Goal: Check status: Check status

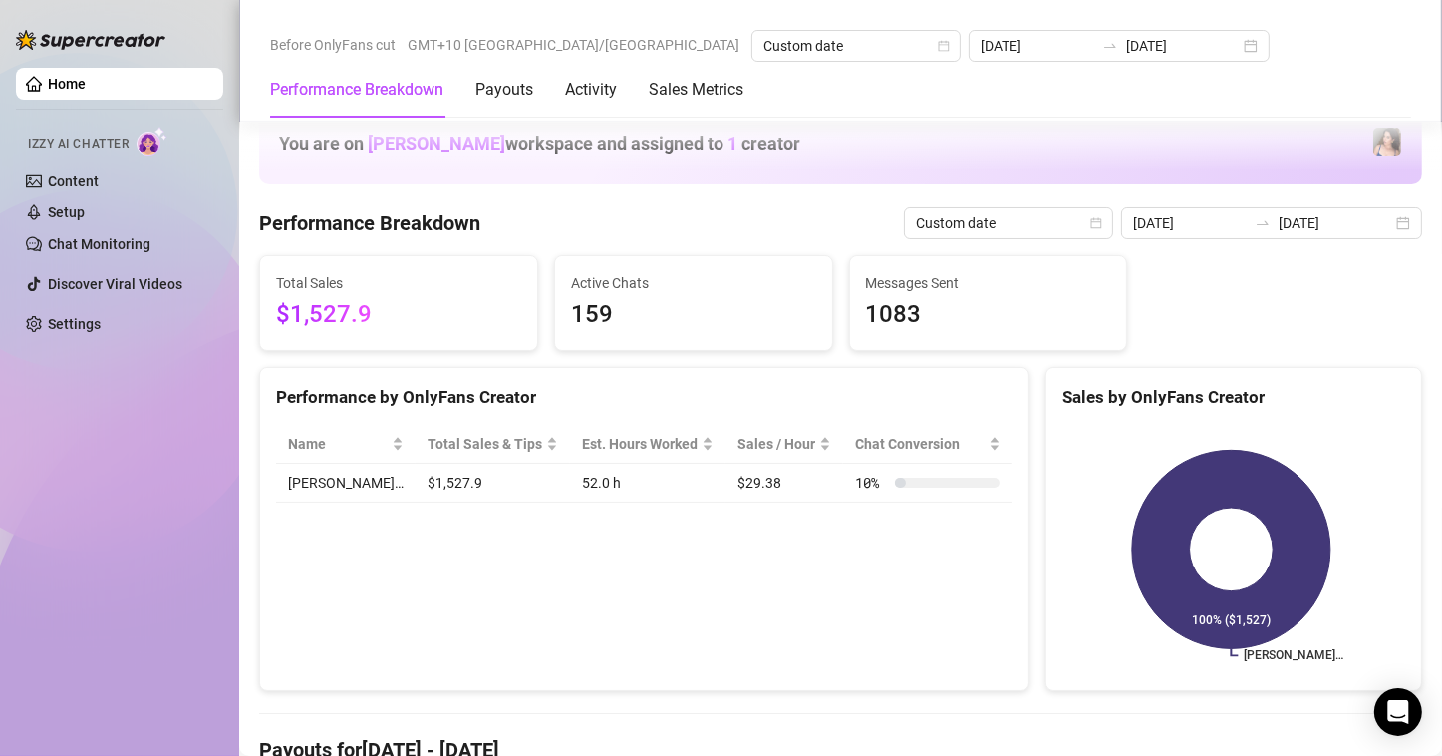
scroll to position [598, 0]
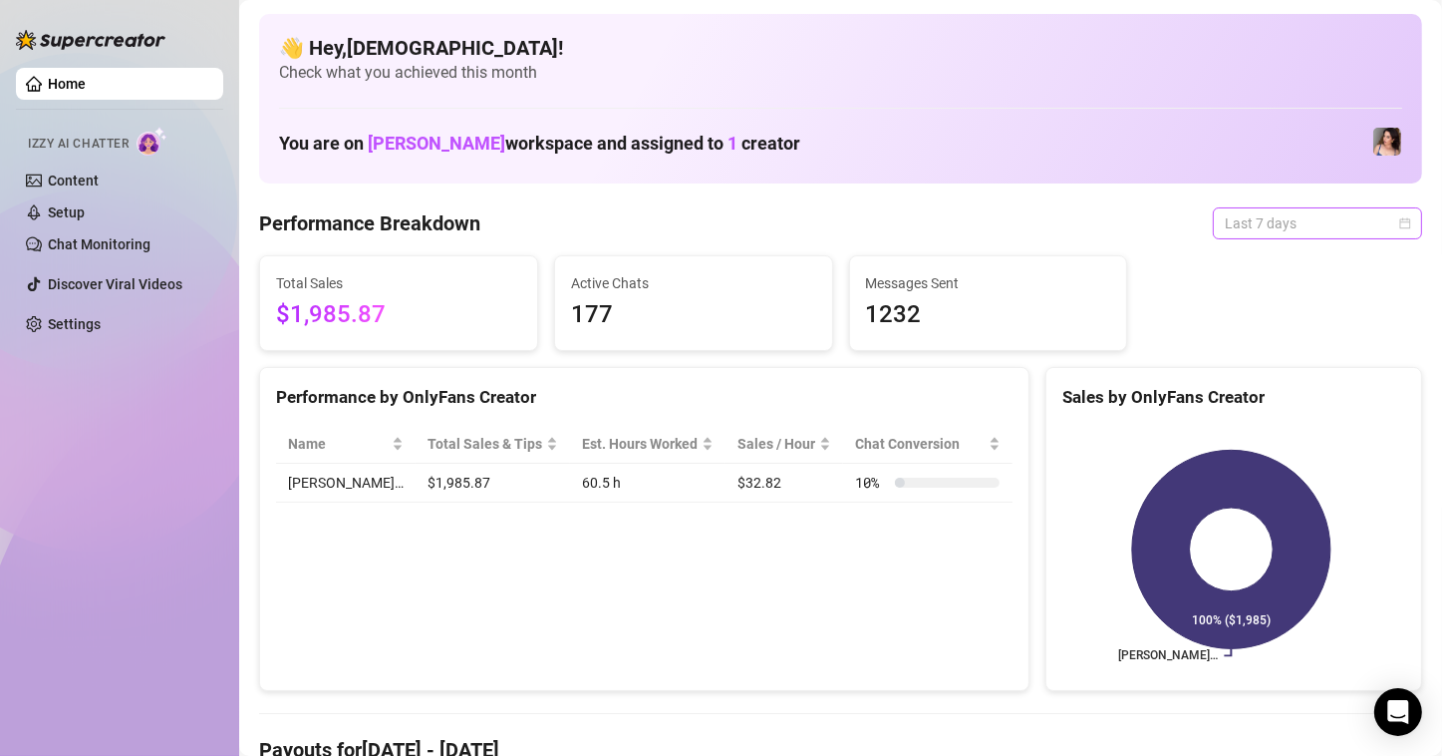
click at [1232, 234] on span "Last 7 days" at bounding box center [1317, 223] width 185 height 30
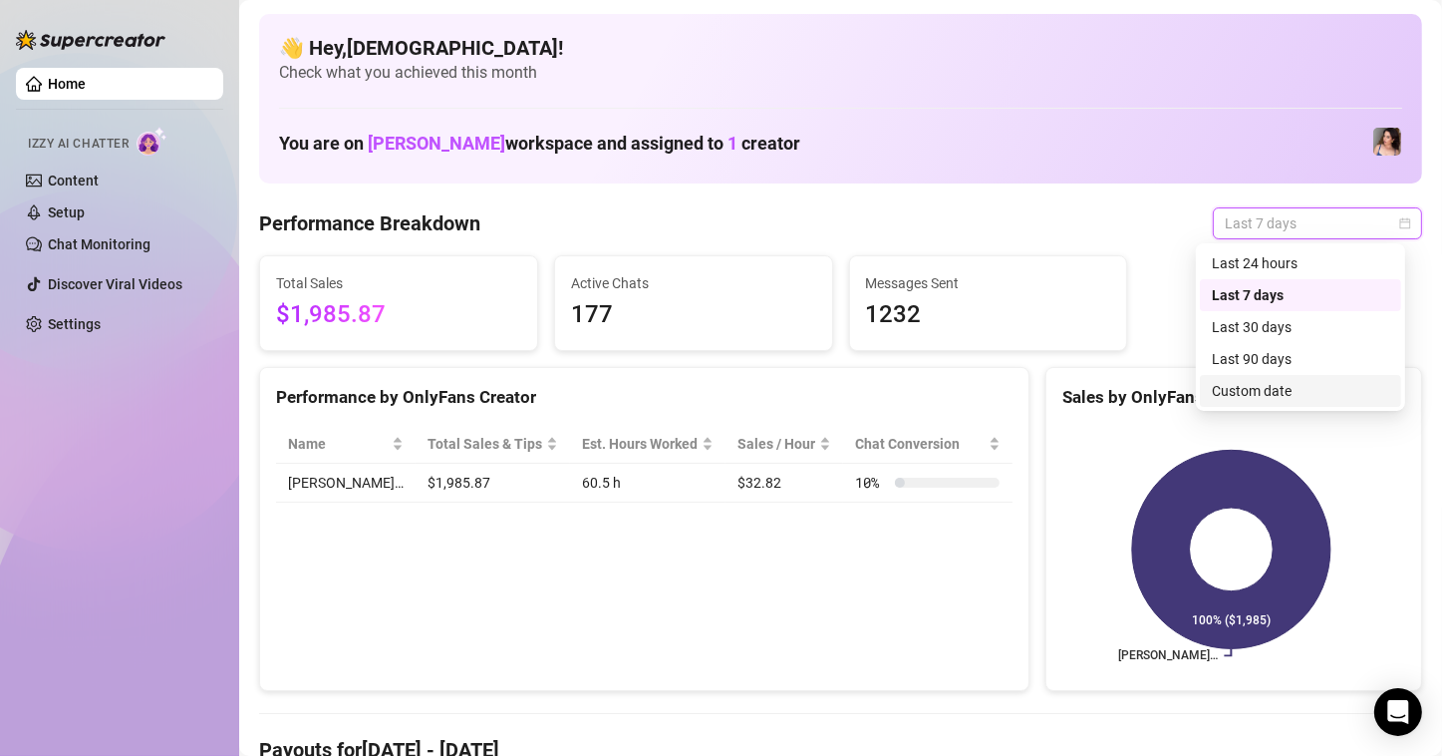
click at [1306, 394] on div "Custom date" at bounding box center [1300, 391] width 177 height 22
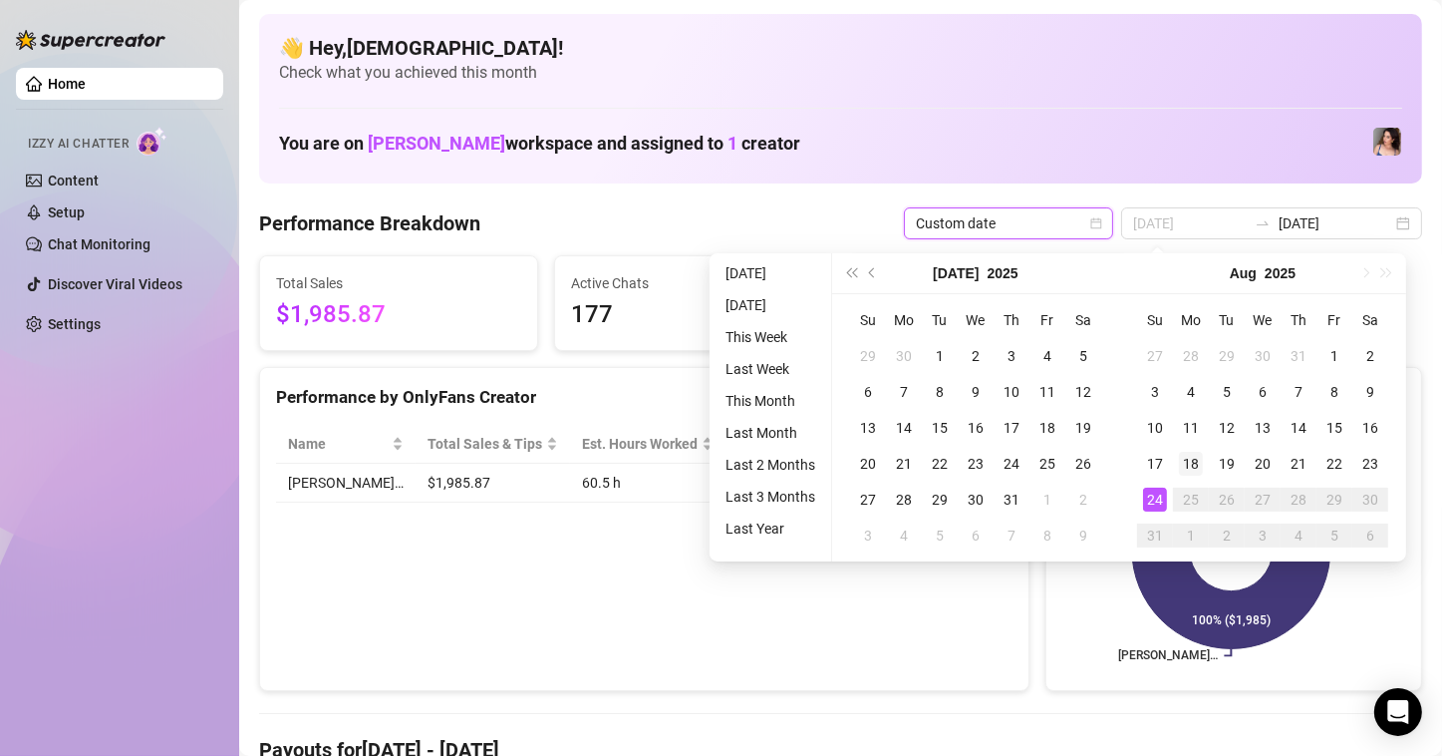
type input "[DATE]"
click at [1190, 452] on div "18" at bounding box center [1191, 464] width 24 height 24
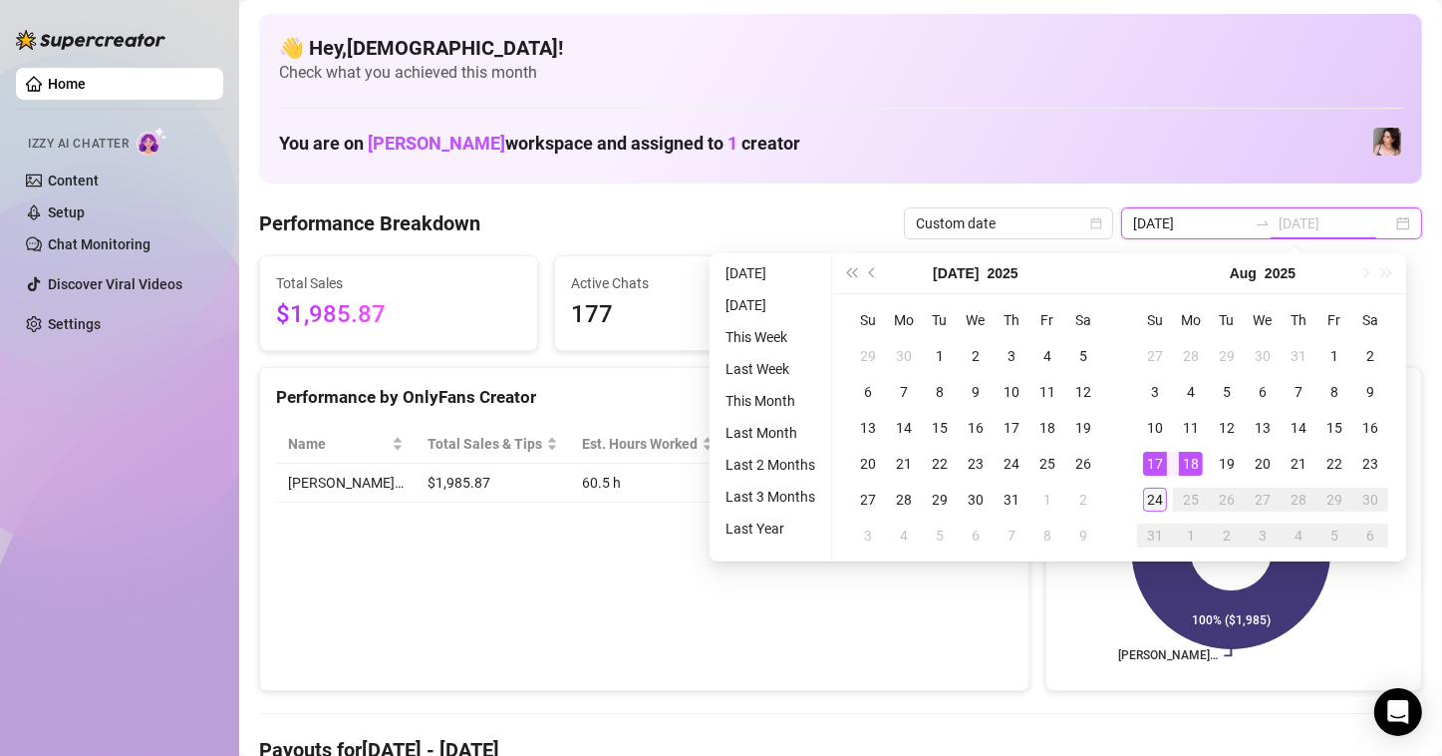
type input "[DATE]"
click at [1151, 498] on div "24" at bounding box center [1155, 499] width 24 height 24
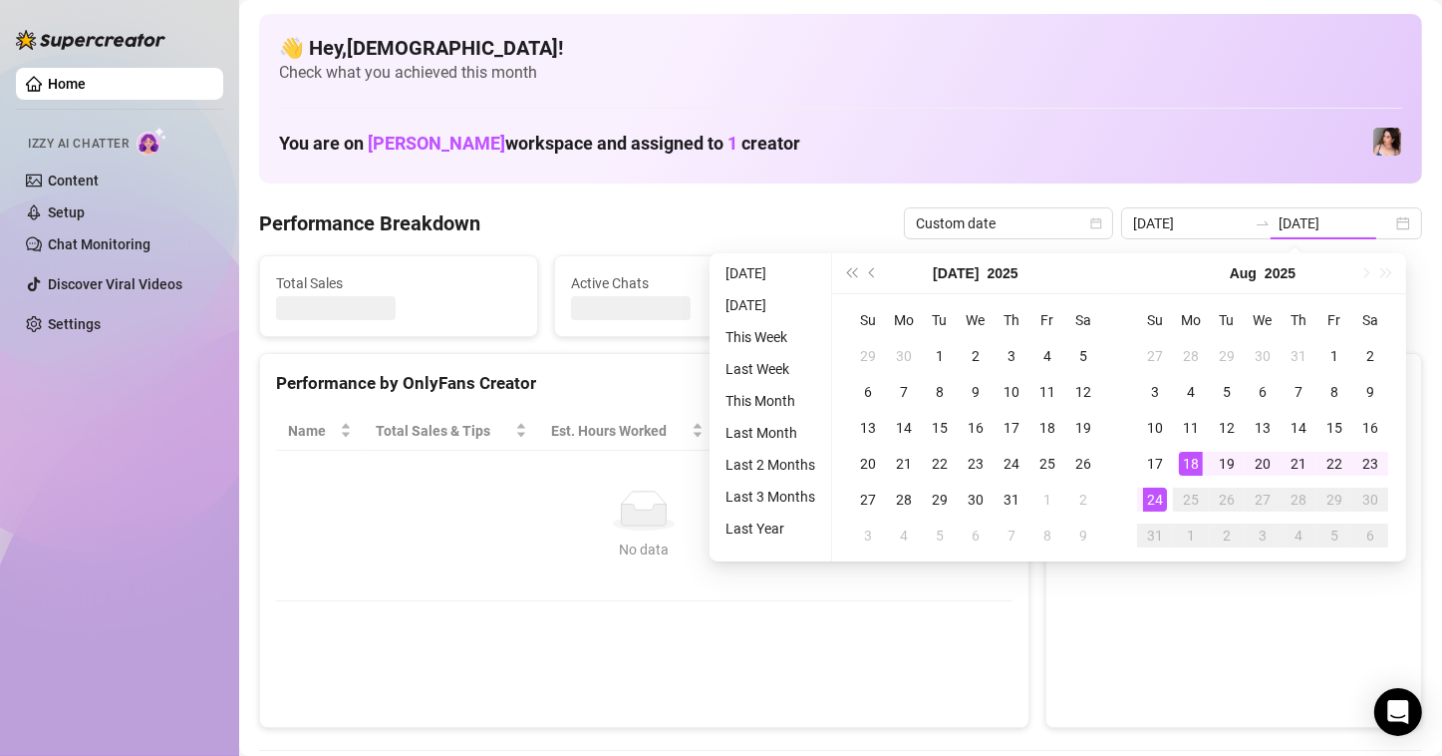
type input "[DATE]"
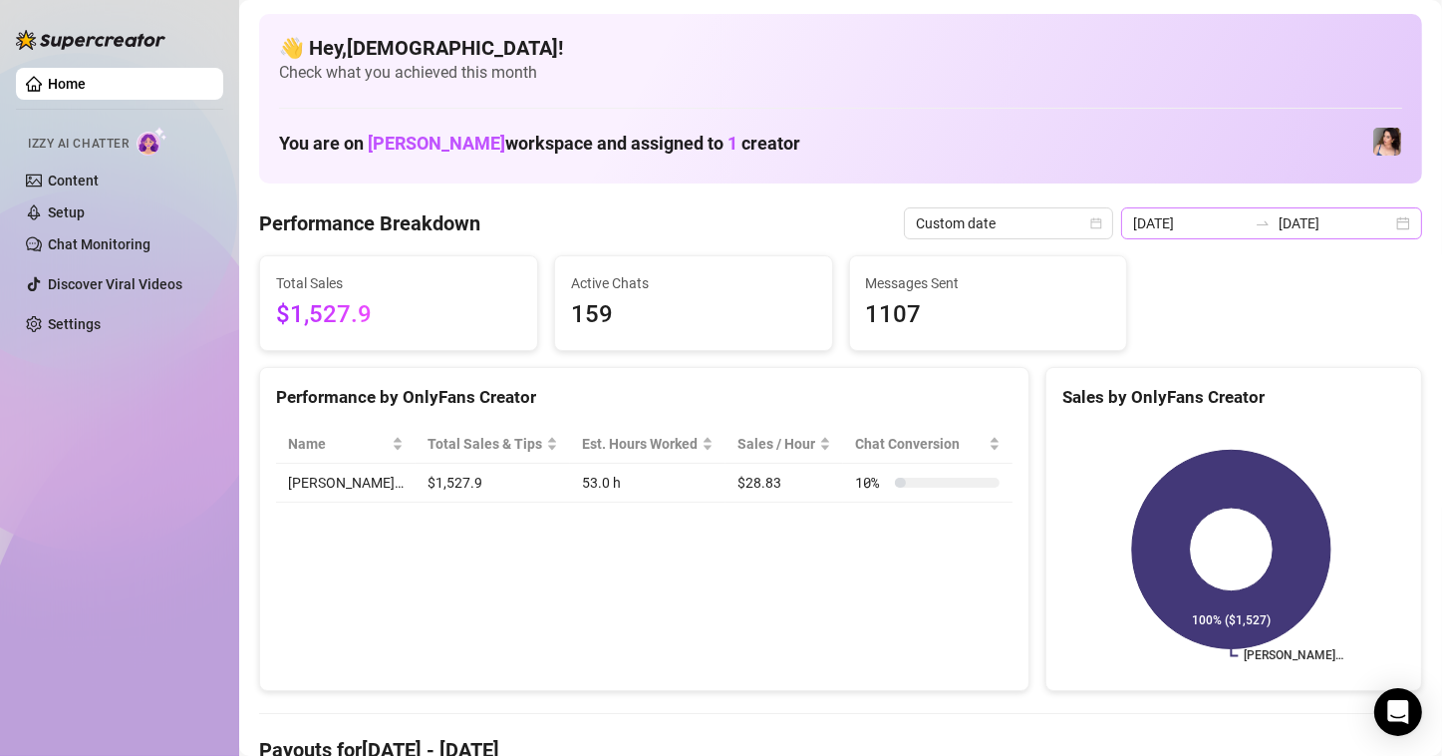
click at [1389, 226] on div "[DATE] [DATE]" at bounding box center [1271, 223] width 301 height 32
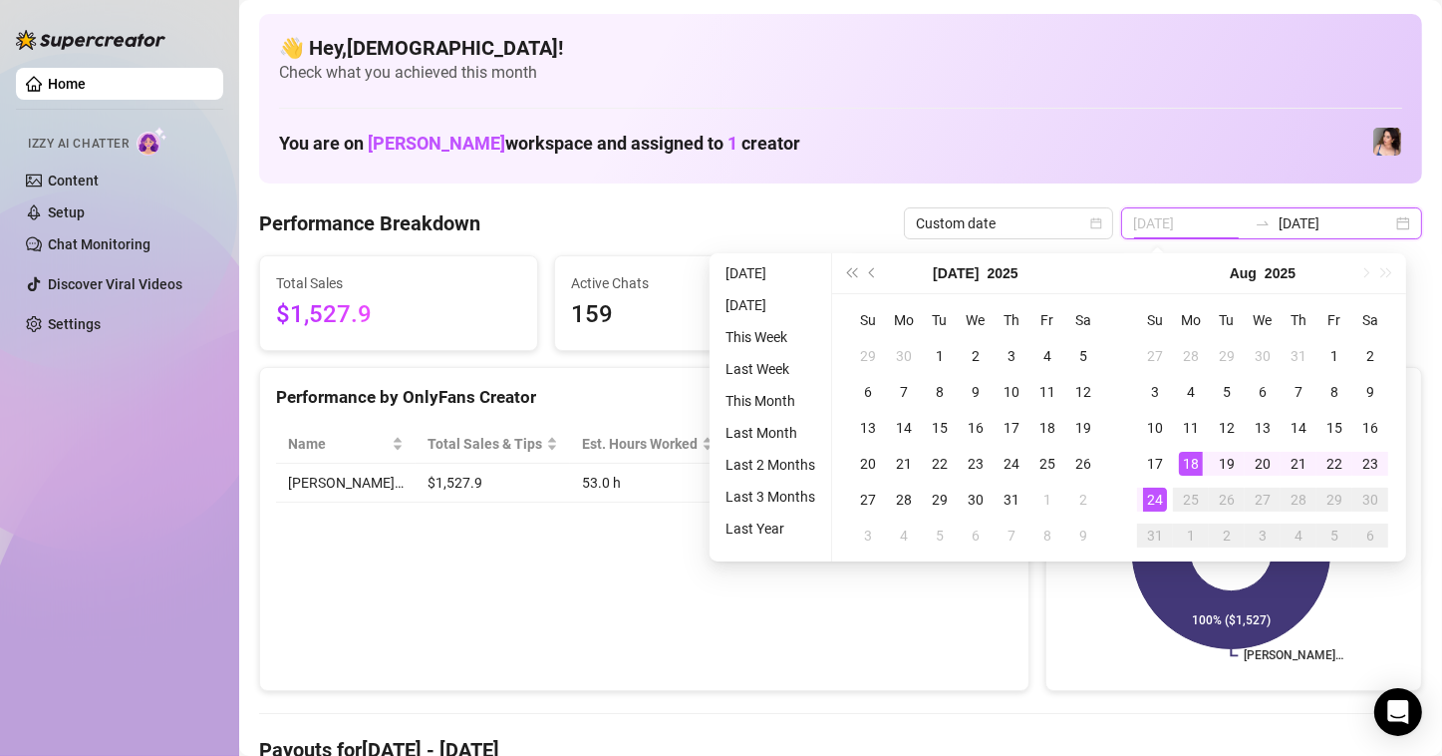
type input "[DATE]"
click at [1196, 467] on div "18" at bounding box center [1191, 464] width 24 height 24
click at [1151, 504] on div "24" at bounding box center [1155, 499] width 24 height 24
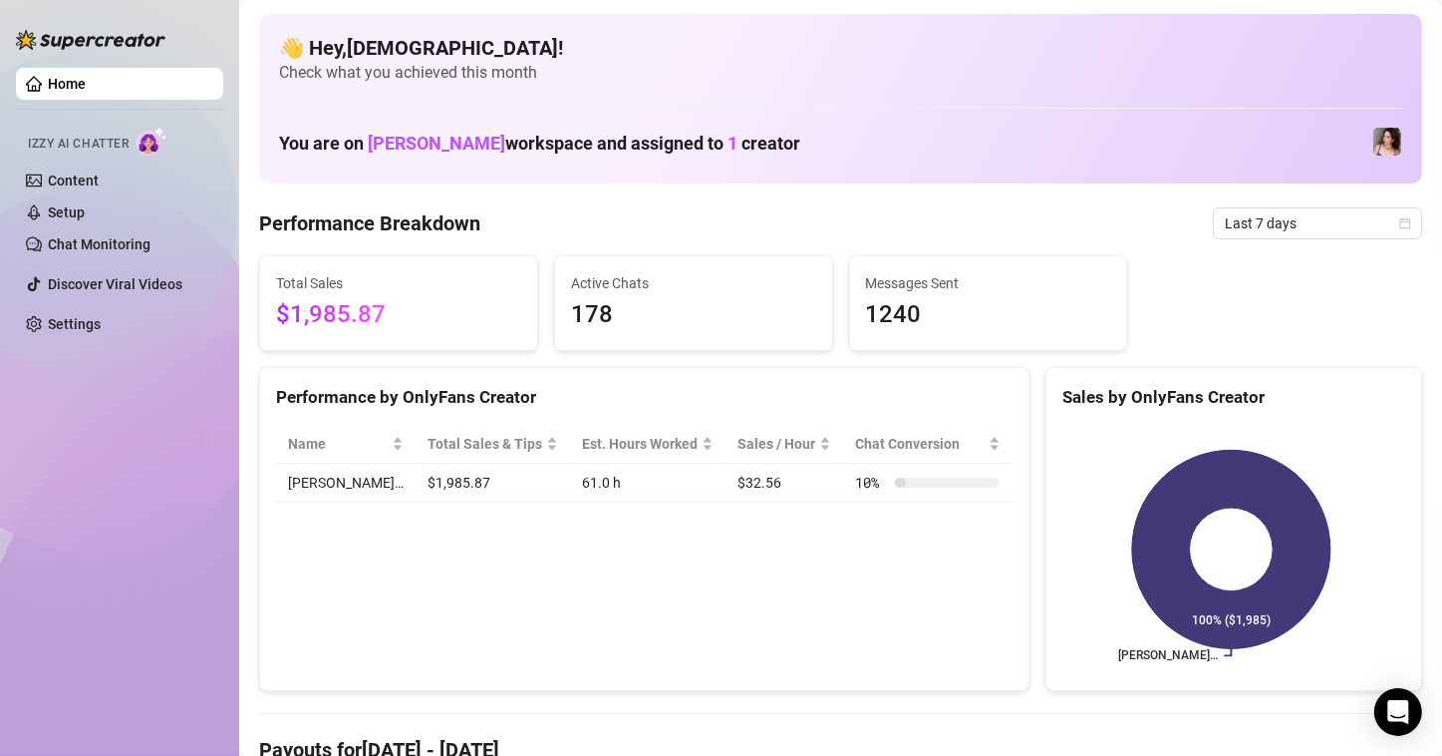
click at [1347, 284] on div "Total Sales $1,985.87 Active Chats 178 Messages Sent 1240" at bounding box center [840, 303] width 1179 height 96
click at [1399, 228] on icon "calendar" at bounding box center [1405, 223] width 12 height 12
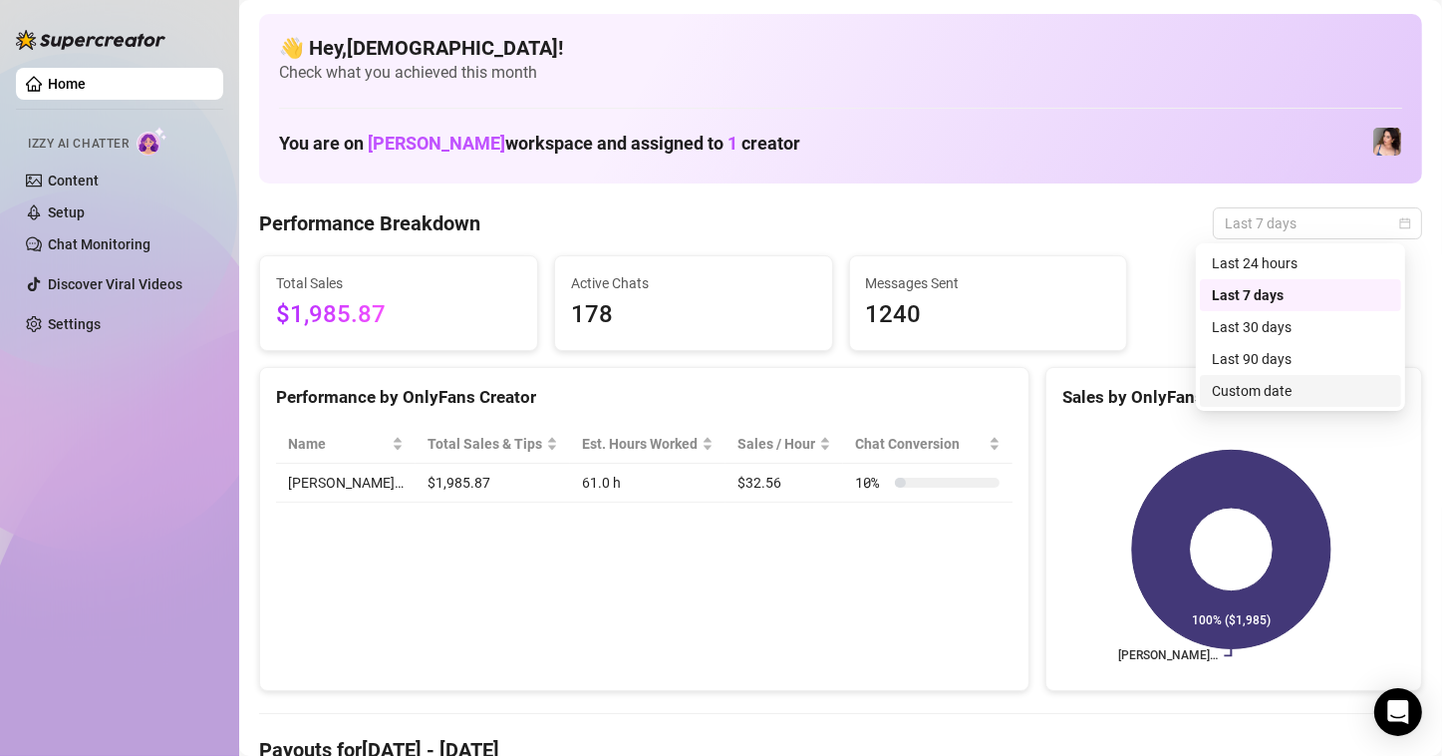
click at [1309, 378] on div "Custom date" at bounding box center [1300, 391] width 201 height 32
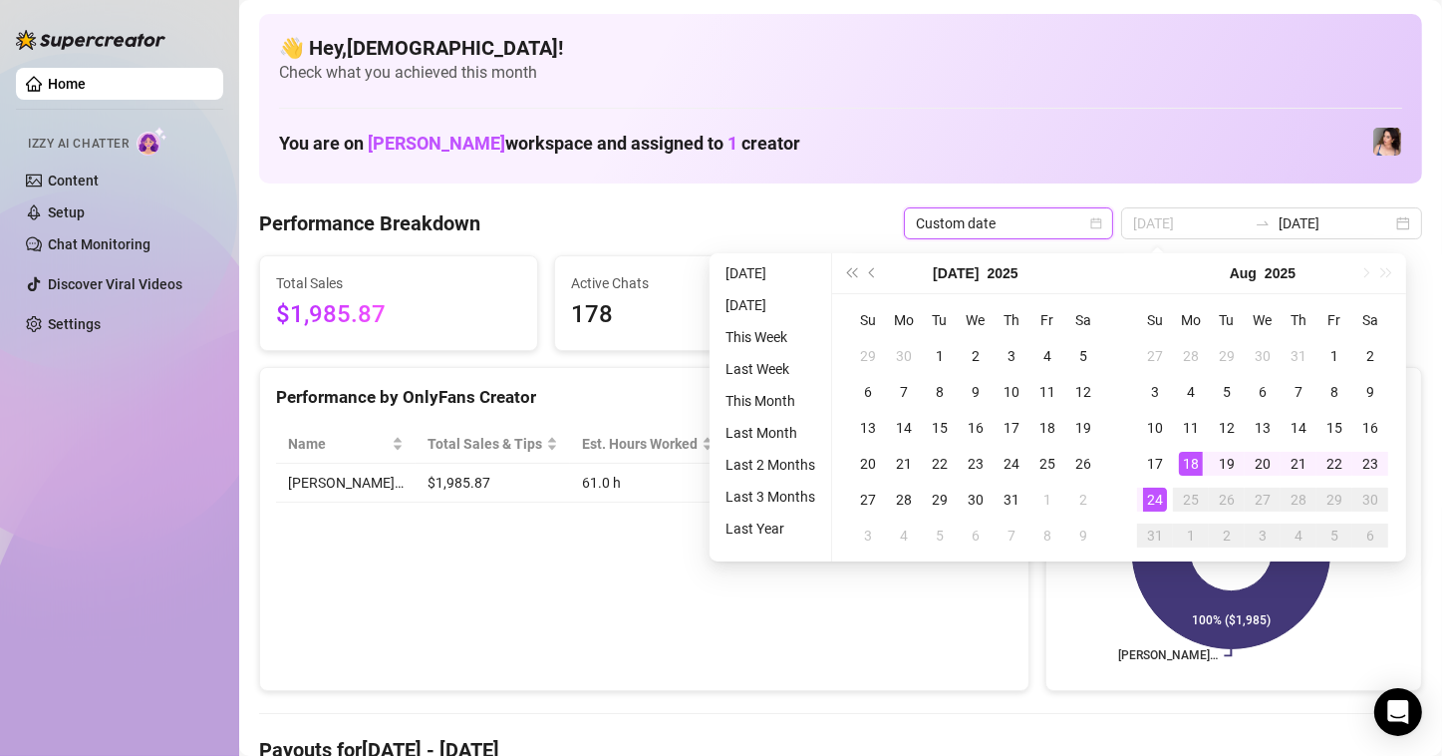
type input "[DATE]"
click at [1195, 466] on div "18" at bounding box center [1191, 464] width 24 height 24
click at [1150, 505] on div "24" at bounding box center [1155, 499] width 24 height 24
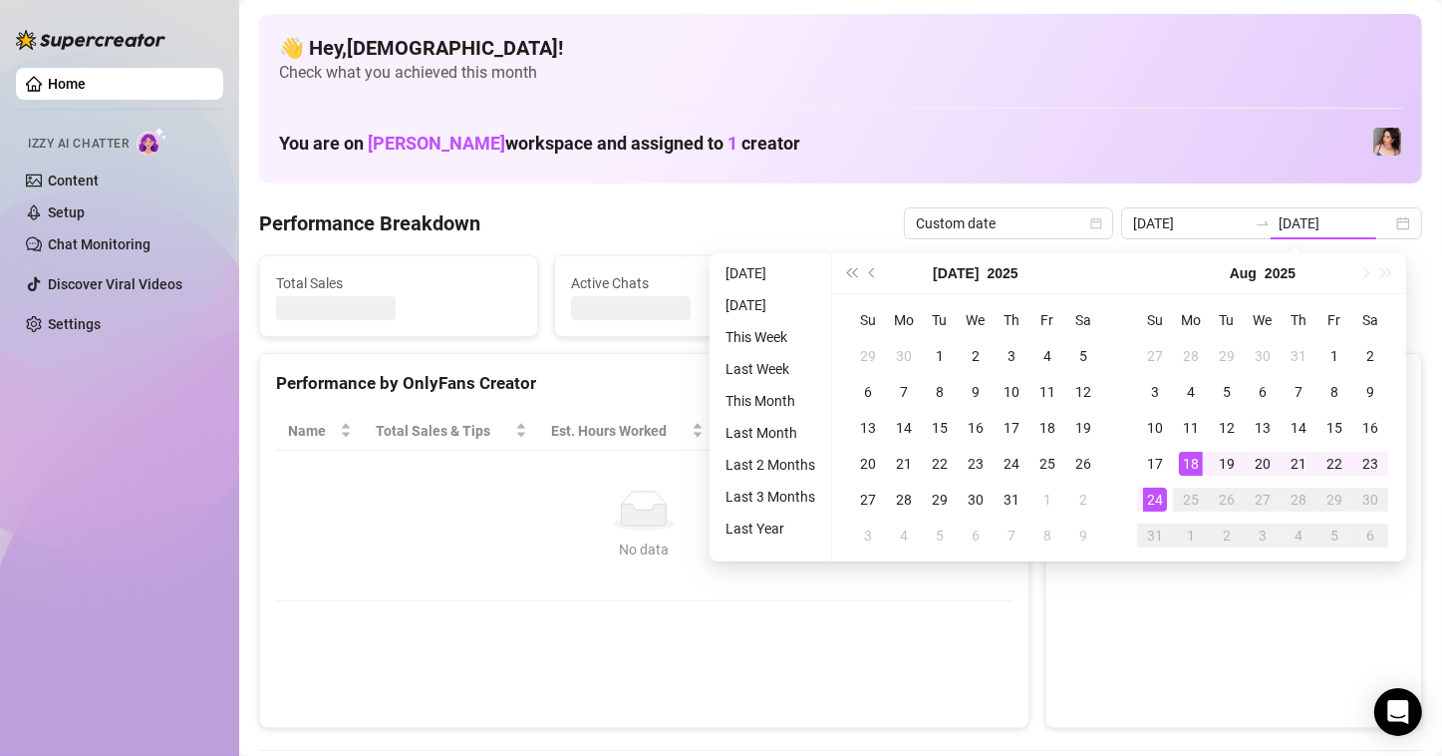
type input "[DATE]"
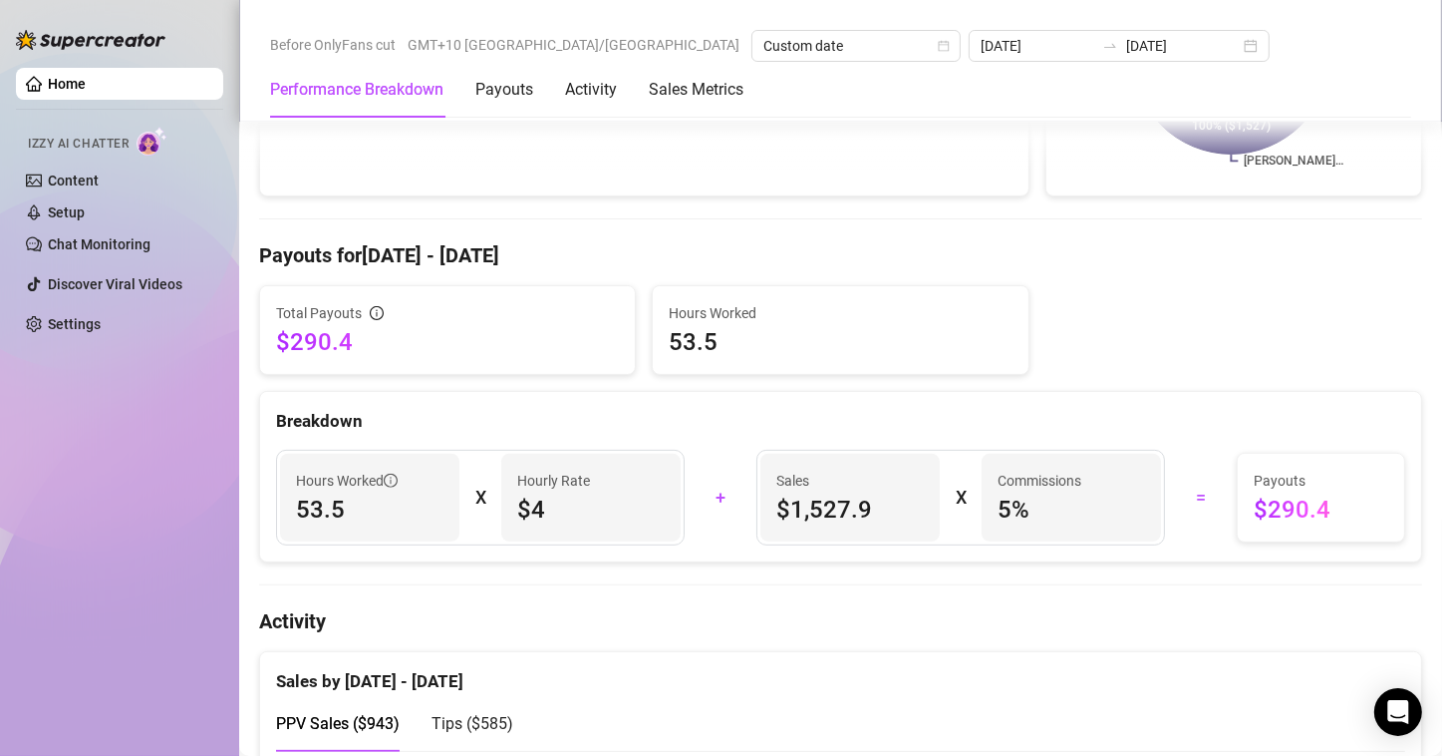
scroll to position [498, 0]
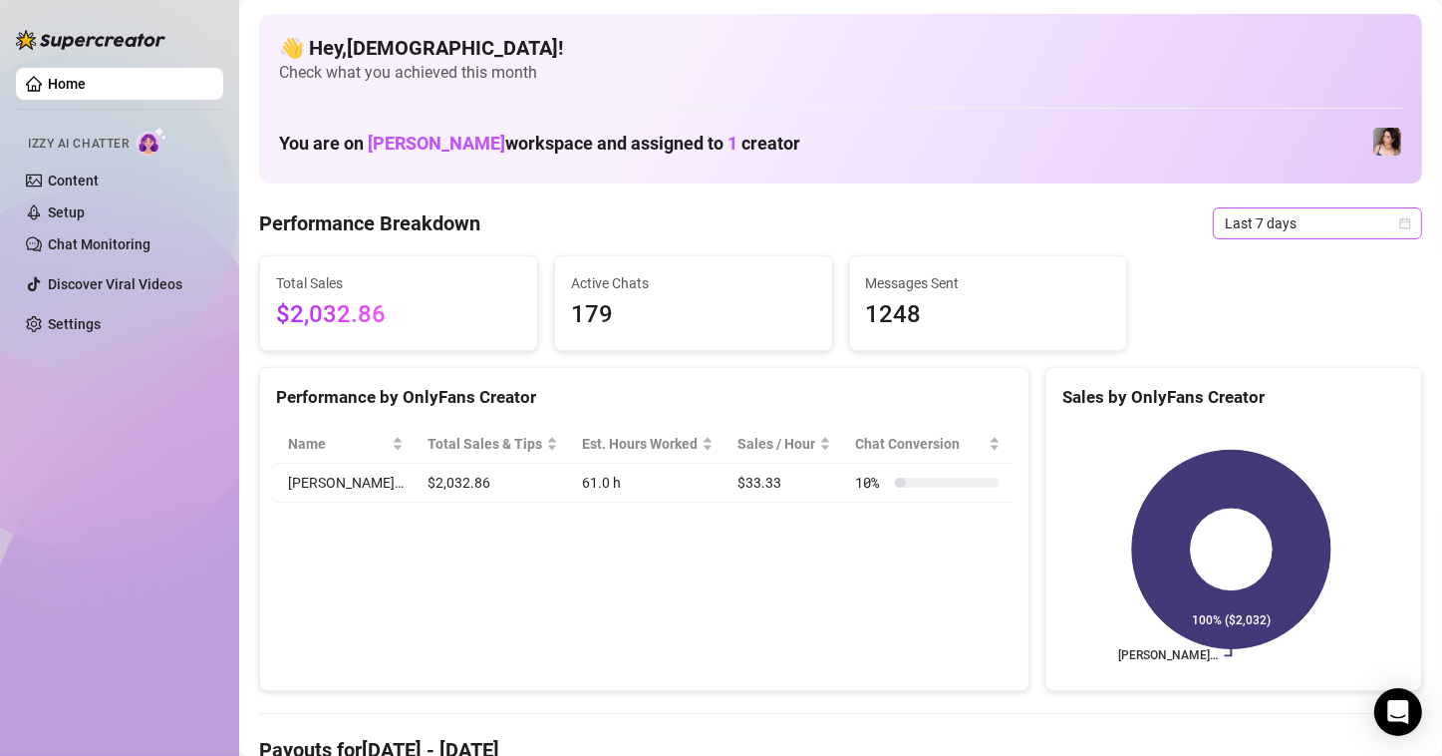
click at [1257, 209] on span "Last 7 days" at bounding box center [1317, 223] width 185 height 30
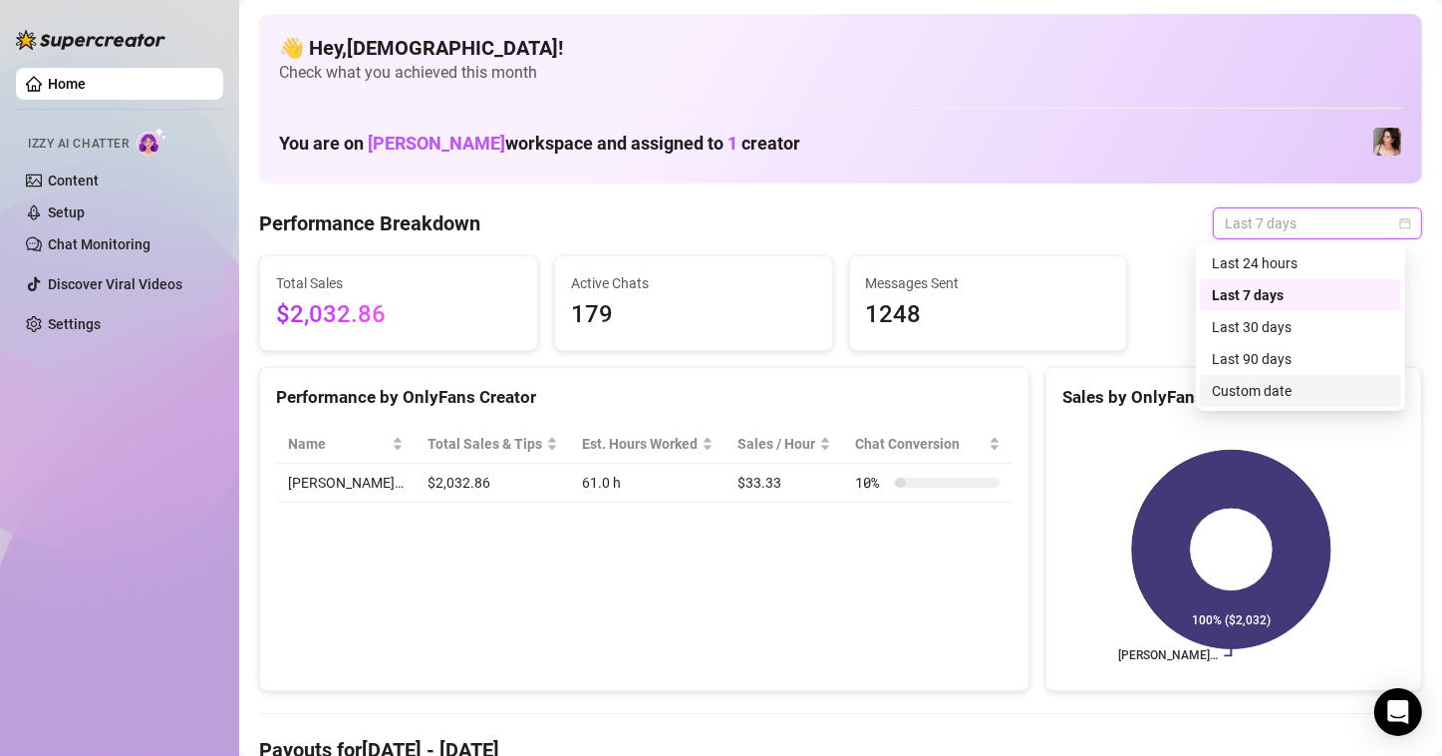
click at [1291, 392] on div "Custom date" at bounding box center [1300, 391] width 177 height 22
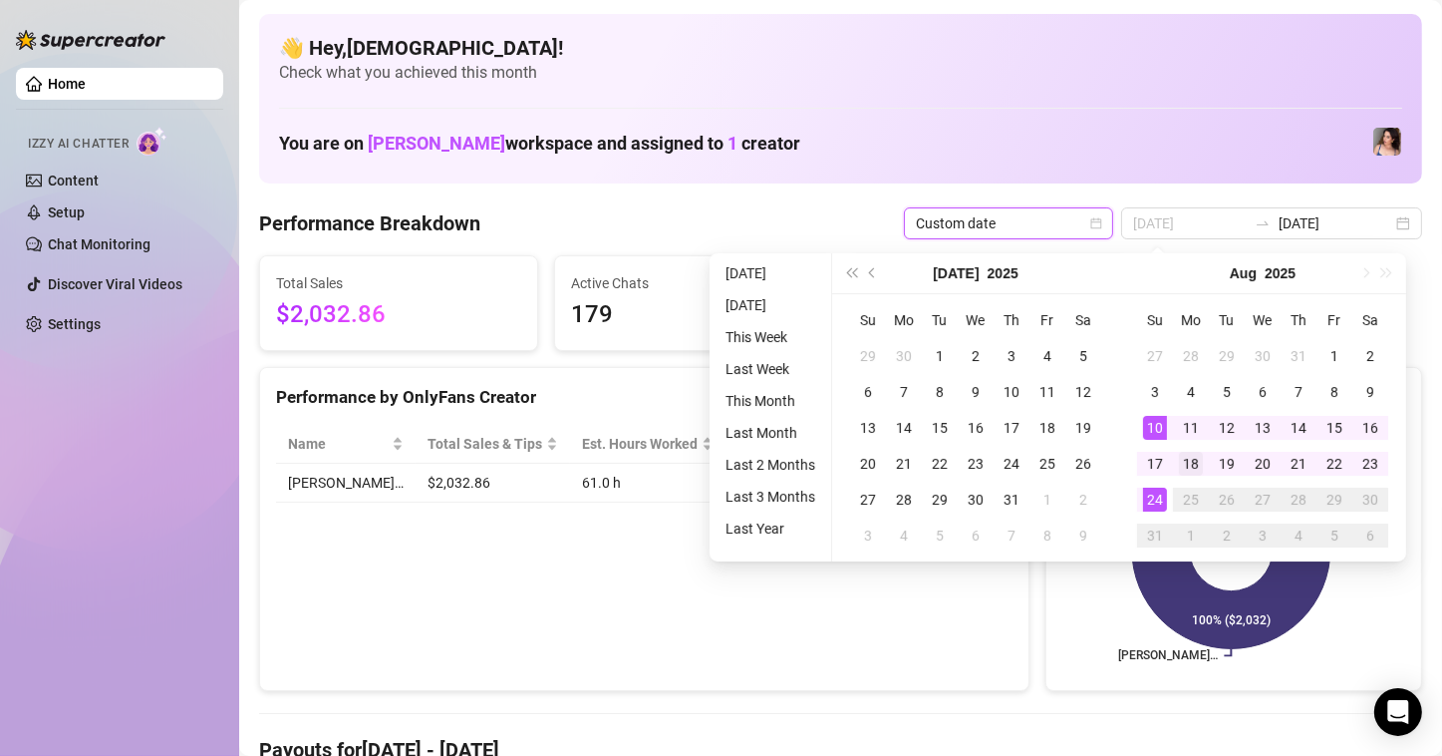
type input "[DATE]"
click at [1192, 464] on div "18" at bounding box center [1191, 464] width 24 height 24
click at [1137, 509] on td "24" at bounding box center [1155, 499] width 36 height 36
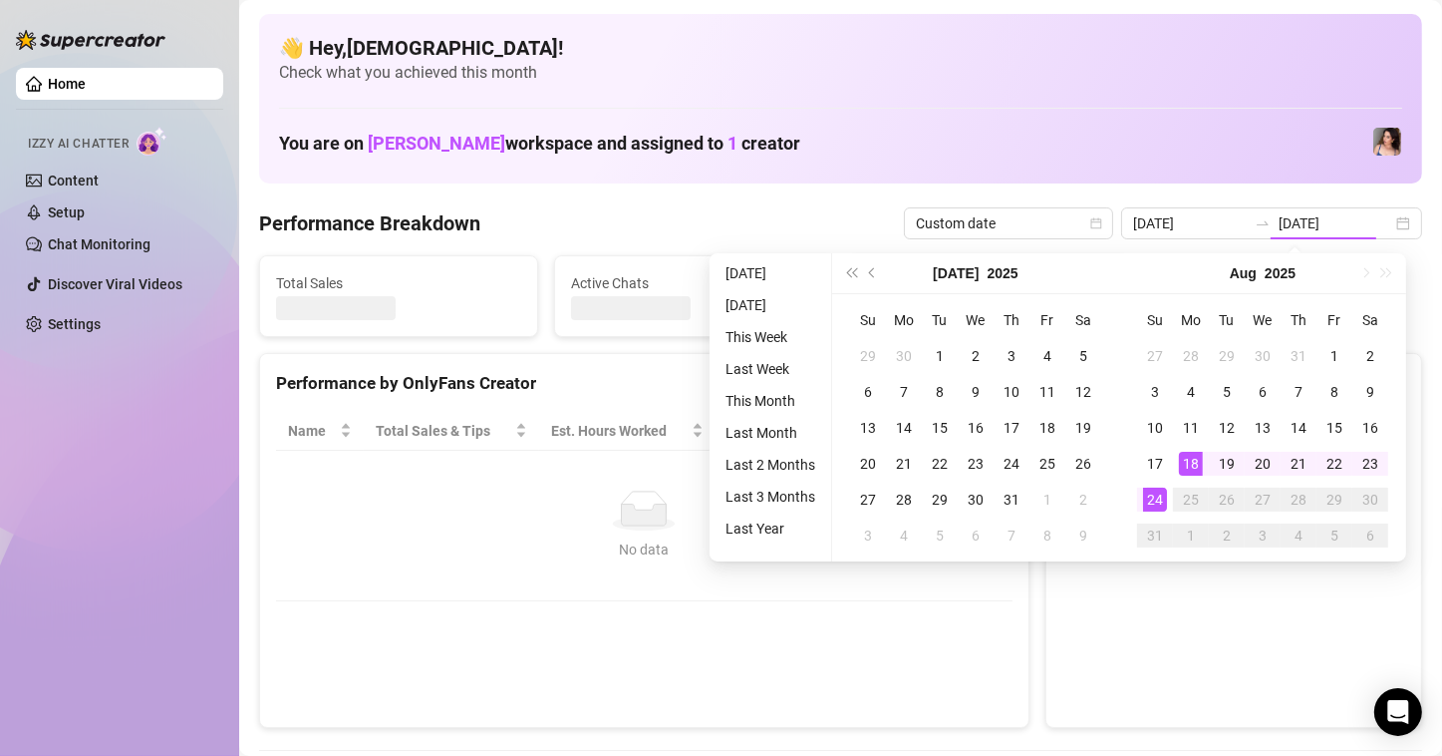
type input "[DATE]"
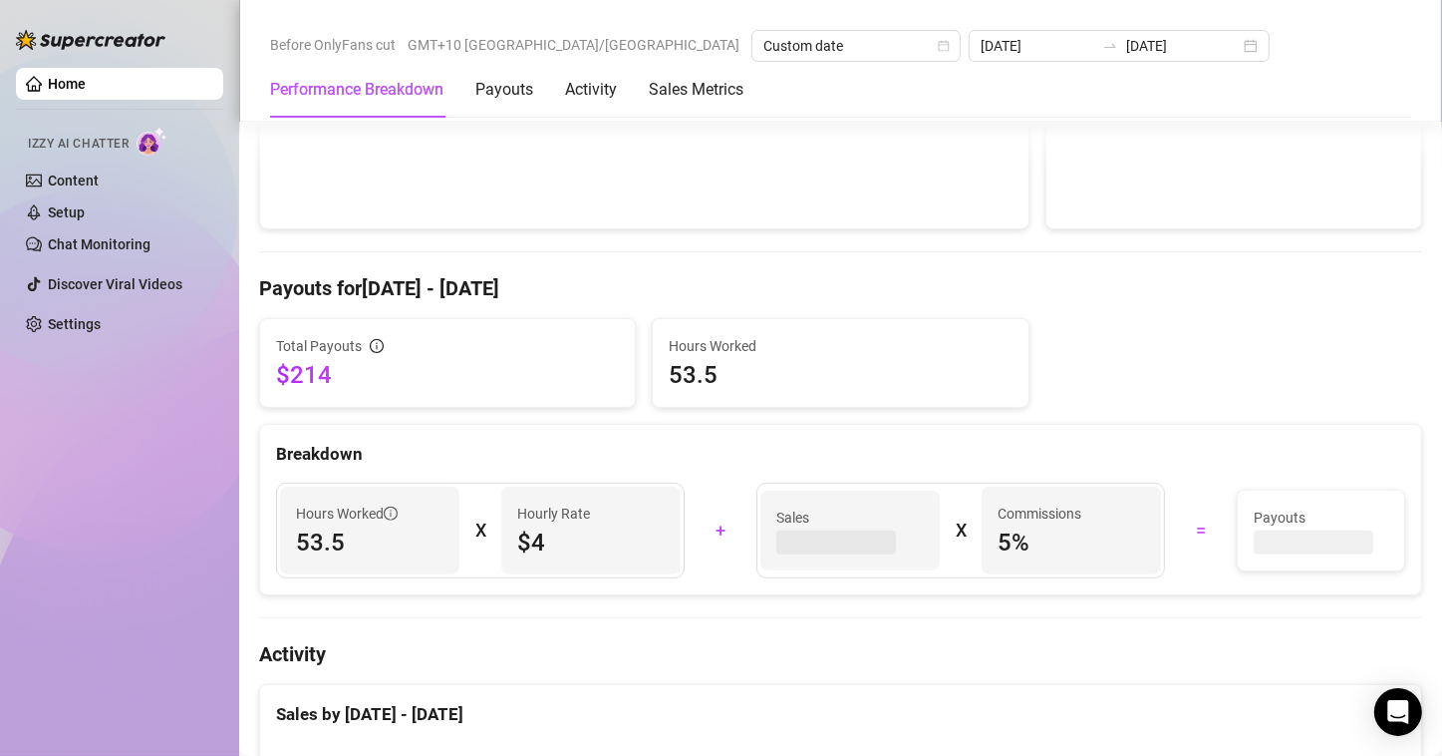
scroll to position [511, 0]
